Goal: Register for event/course

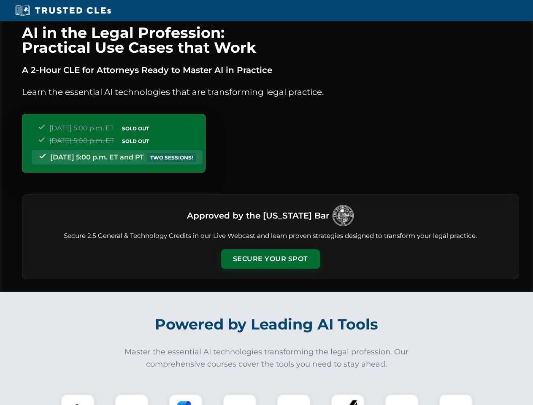
click at [270, 259] on button "Secure Your Spot" at bounding box center [270, 259] width 99 height 19
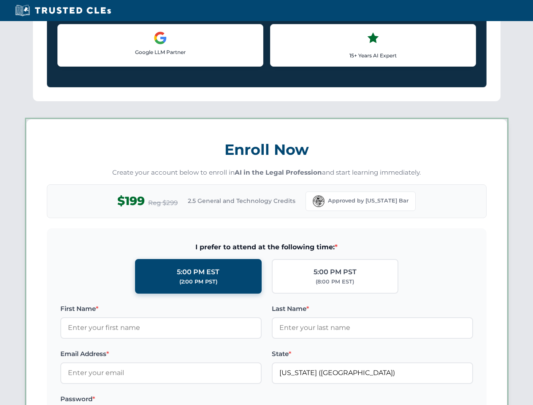
click at [186, 400] on label "Password *" at bounding box center [160, 399] width 201 height 10
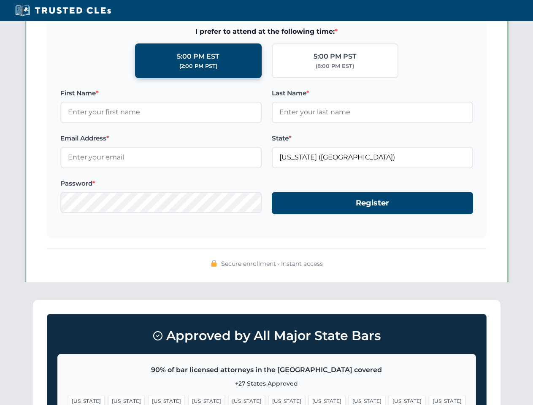
click at [389, 400] on span "[US_STATE]" at bounding box center [407, 401] width 37 height 12
